Goal: Information Seeking & Learning: Learn about a topic

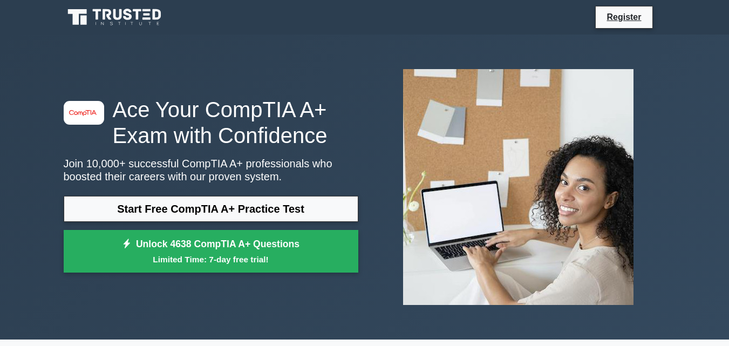
click at [198, 214] on link "Start Free CompTIA A+ Practice Test" at bounding box center [211, 209] width 294 height 26
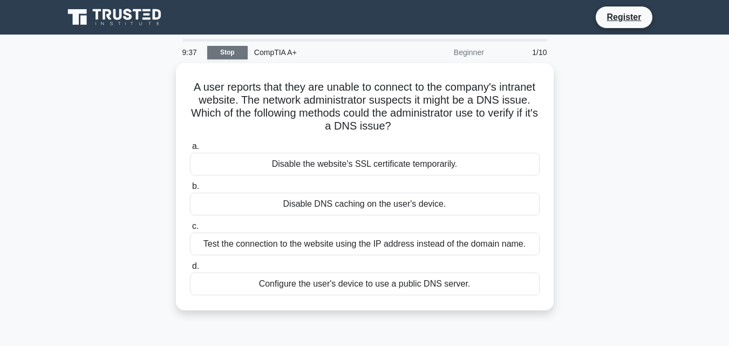
click at [238, 51] on link "Stop" at bounding box center [227, 52] width 40 height 13
